Goal: Information Seeking & Learning: Learn about a topic

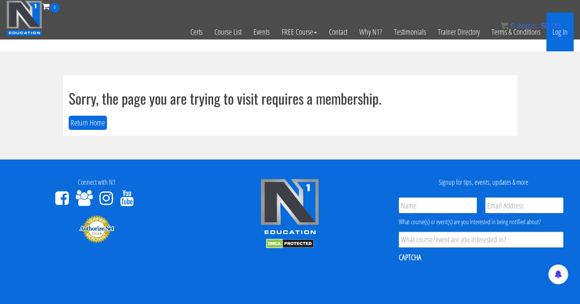
click at [566, 35] on link "Log In" at bounding box center [559, 32] width 27 height 39
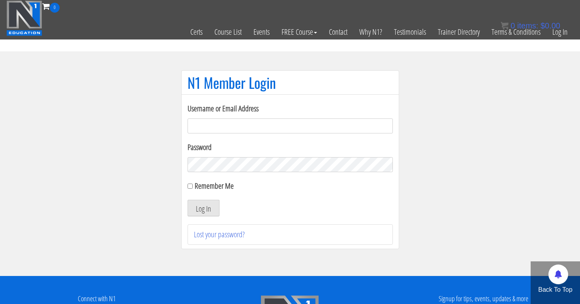
type input "[EMAIL_ADDRESS][DOMAIN_NAME]"
click at [203, 208] on button "Log In" at bounding box center [204, 208] width 32 height 17
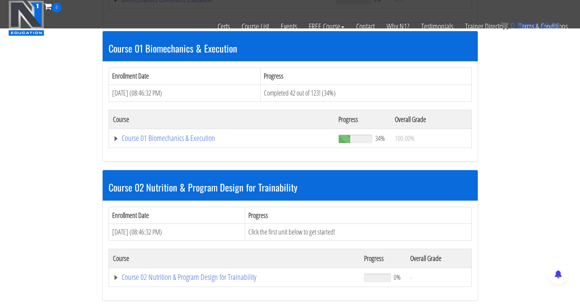
scroll to position [229, 0]
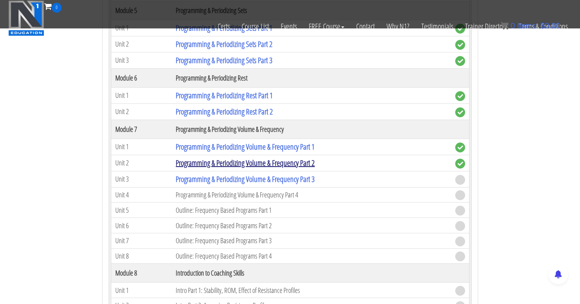
scroll to position [1030, 0]
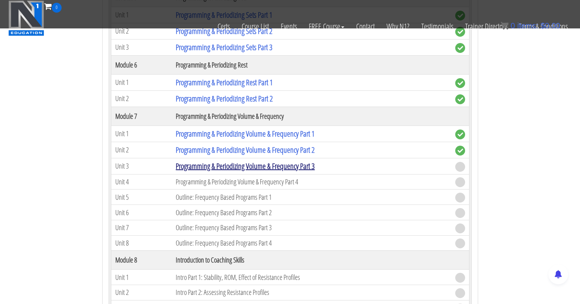
click at [301, 167] on link "Programming & Periodizing Volume & Frequency Part 3" at bounding box center [245, 166] width 139 height 11
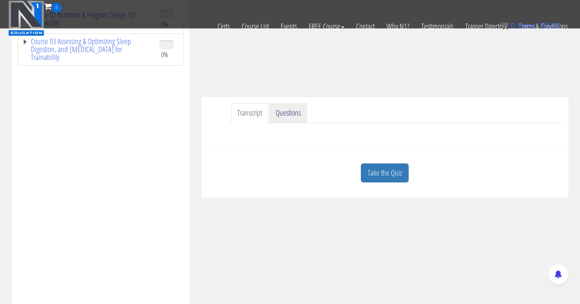
scroll to position [172, 0]
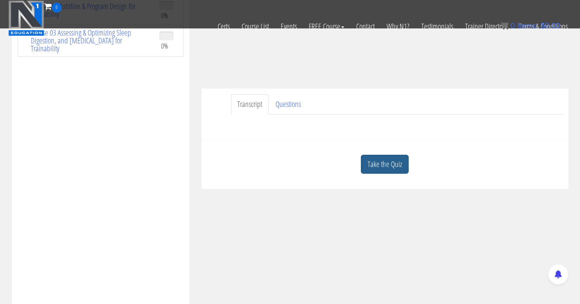
click at [382, 160] on link "Take the Quiz" at bounding box center [385, 164] width 48 height 19
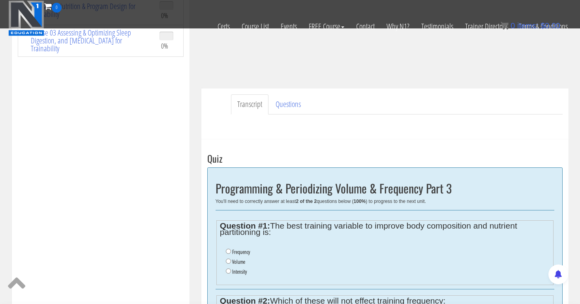
scroll to position [199, 0]
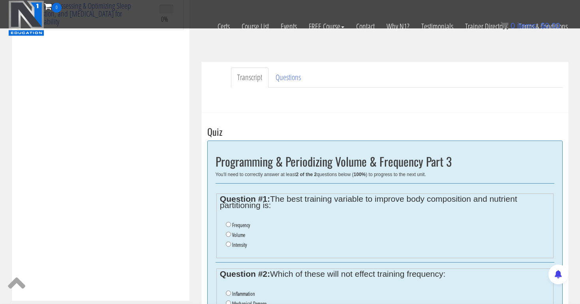
click at [229, 224] on input "Frequency" at bounding box center [228, 224] width 5 height 5
radio input "true"
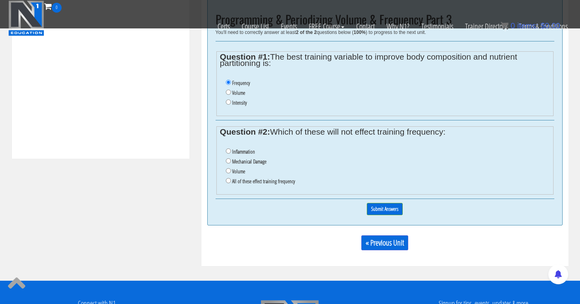
scroll to position [341, 0]
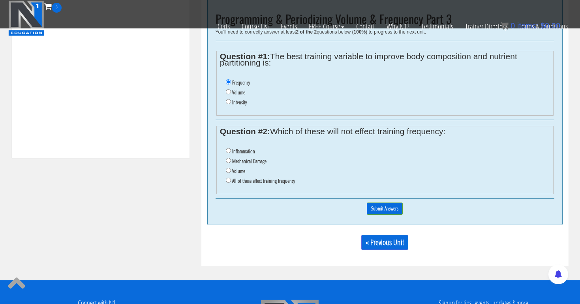
click at [227, 178] on input "All of these effect training frequency" at bounding box center [228, 180] width 5 height 5
radio input "true"
click at [383, 203] on input "Submit Answers" at bounding box center [385, 209] width 36 height 12
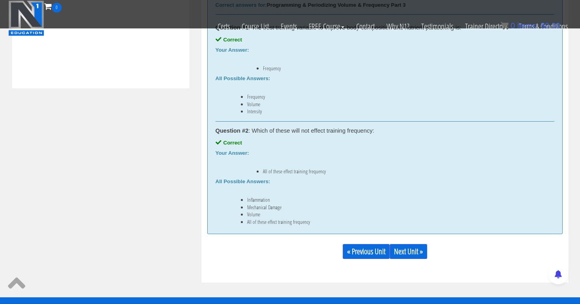
scroll to position [471, 0]
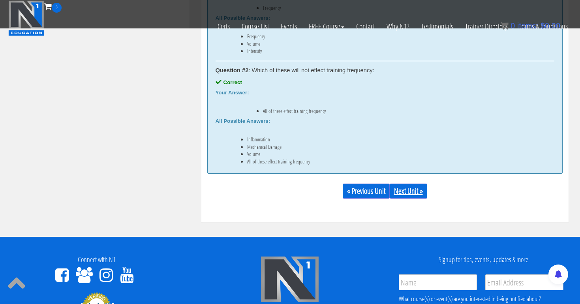
click at [405, 189] on link "Next Unit »" at bounding box center [409, 191] width 38 height 15
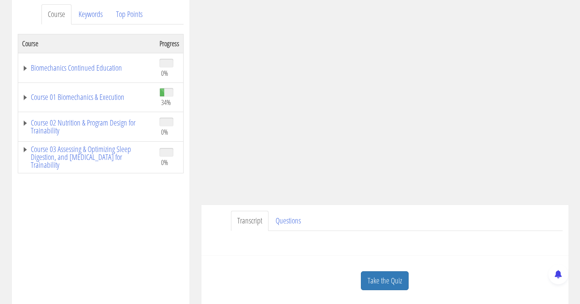
scroll to position [107, 0]
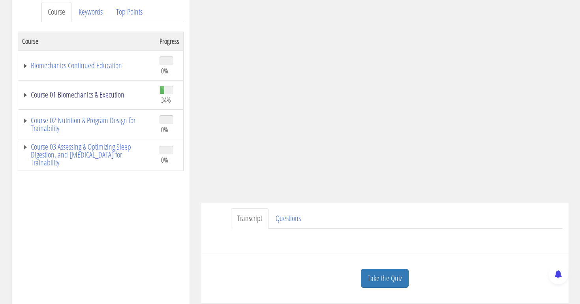
click at [79, 97] on link "Course 01 Biomechanics & Execution" at bounding box center [86, 95] width 129 height 8
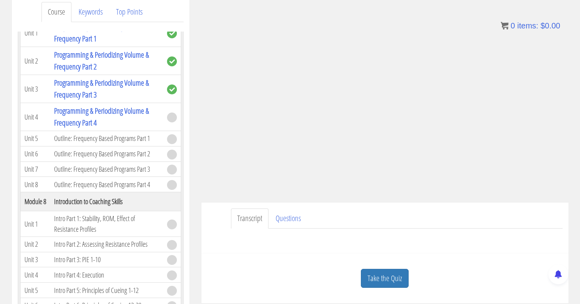
scroll to position [949, 0]
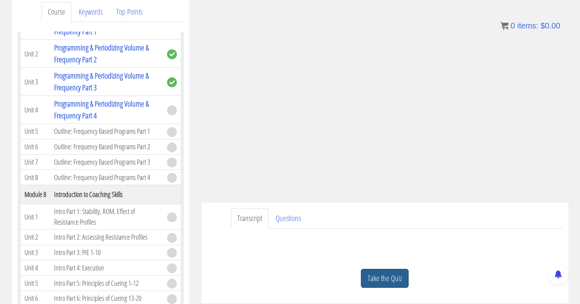
click at [384, 271] on link "Take the Quiz" at bounding box center [385, 278] width 48 height 19
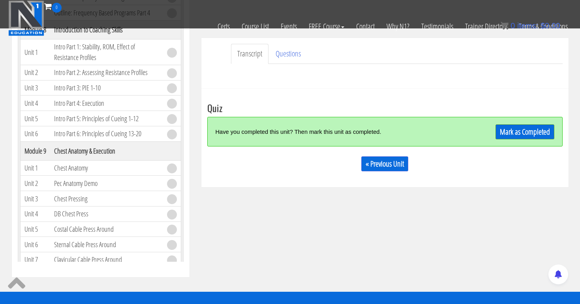
scroll to position [233, 0]
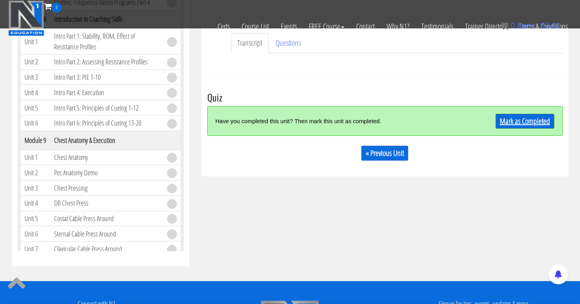
click at [515, 124] on link "Mark as Completed" at bounding box center [524, 121] width 59 height 15
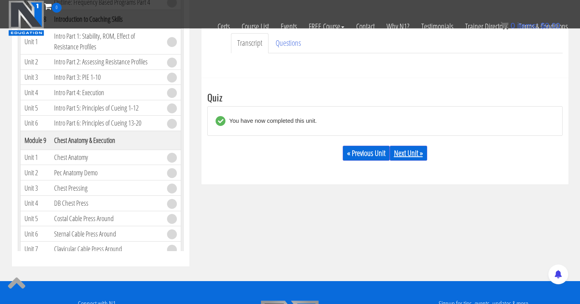
click at [424, 150] on link "Next Unit »" at bounding box center [409, 153] width 38 height 15
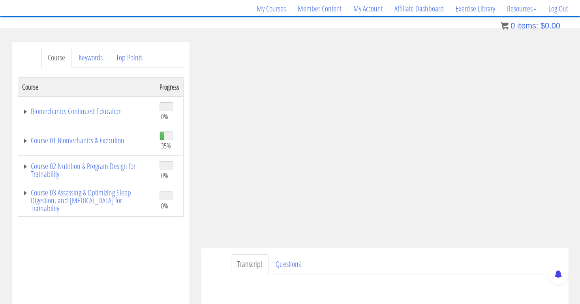
scroll to position [62, 0]
click at [117, 138] on link "Course 01 Biomechanics & Execution" at bounding box center [86, 140] width 129 height 8
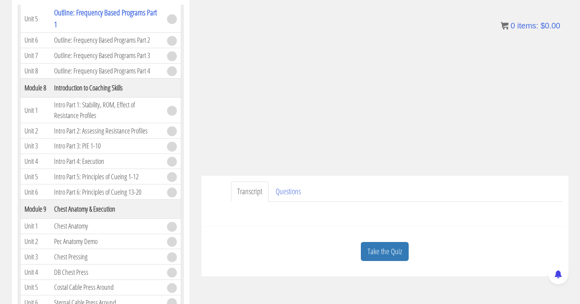
scroll to position [139, 0]
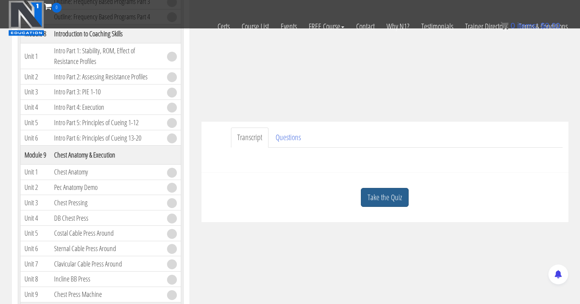
click at [390, 197] on link "Take the Quiz" at bounding box center [385, 197] width 48 height 19
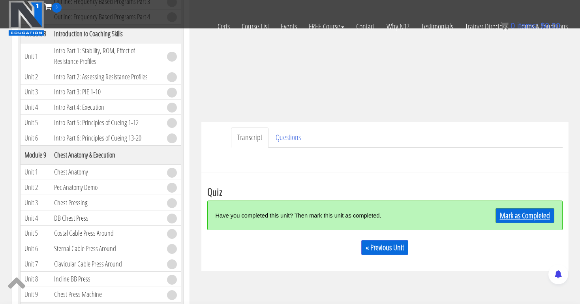
click at [517, 214] on link "Mark as Completed" at bounding box center [524, 215] width 59 height 15
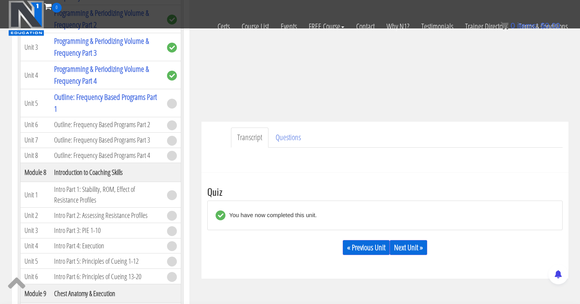
scroll to position [996, 0]
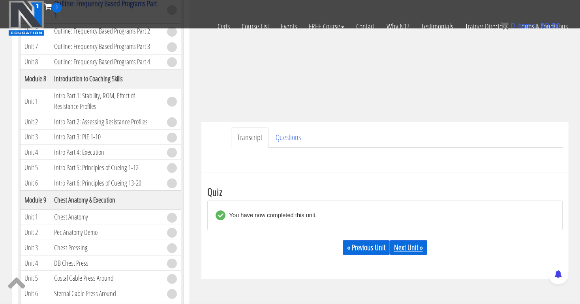
click at [414, 240] on div "« Previous Unit Next Unit »" at bounding box center [384, 247] width 355 height 27
click at [414, 246] on link "Next Unit »" at bounding box center [409, 247] width 38 height 15
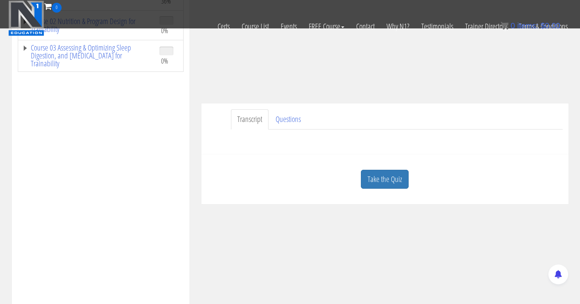
scroll to position [234, 0]
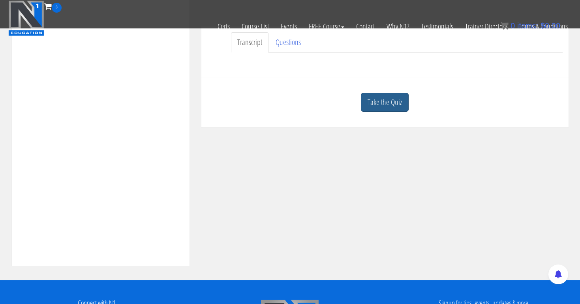
click at [391, 98] on link "Take the Quiz" at bounding box center [385, 102] width 48 height 19
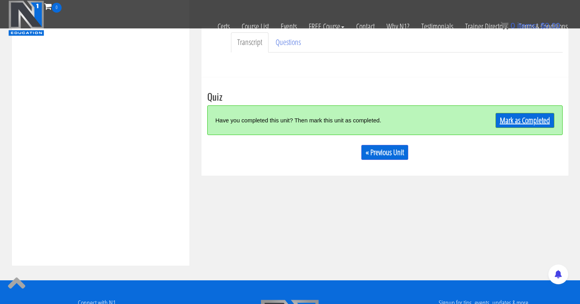
click at [510, 115] on link "Mark as Completed" at bounding box center [524, 120] width 59 height 15
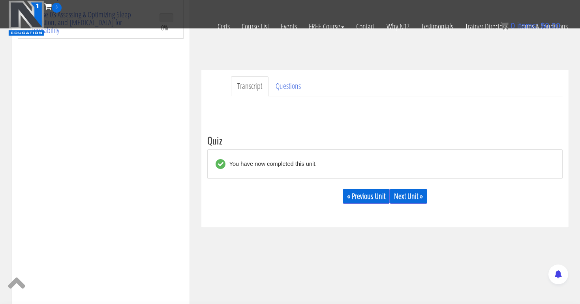
scroll to position [214, 0]
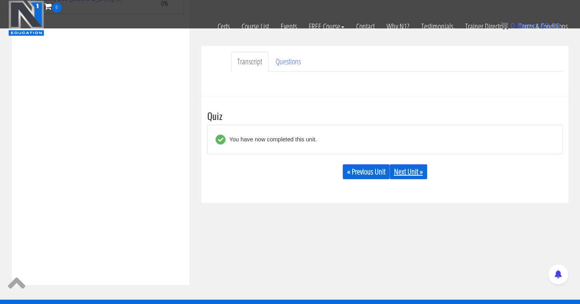
click at [420, 169] on link "Next Unit »" at bounding box center [409, 171] width 38 height 15
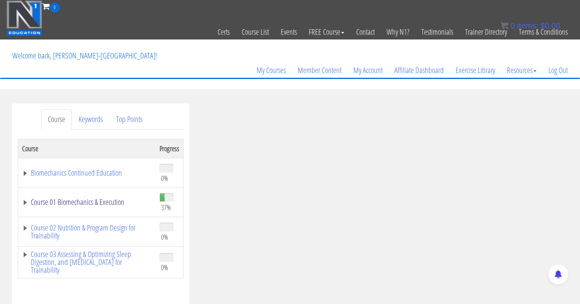
click at [118, 201] on link "Course 01 Biomechanics & Execution" at bounding box center [86, 202] width 129 height 8
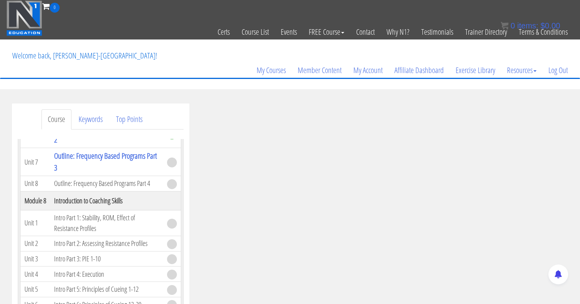
scroll to position [1088, 0]
